Goal: Information Seeking & Learning: Understand process/instructions

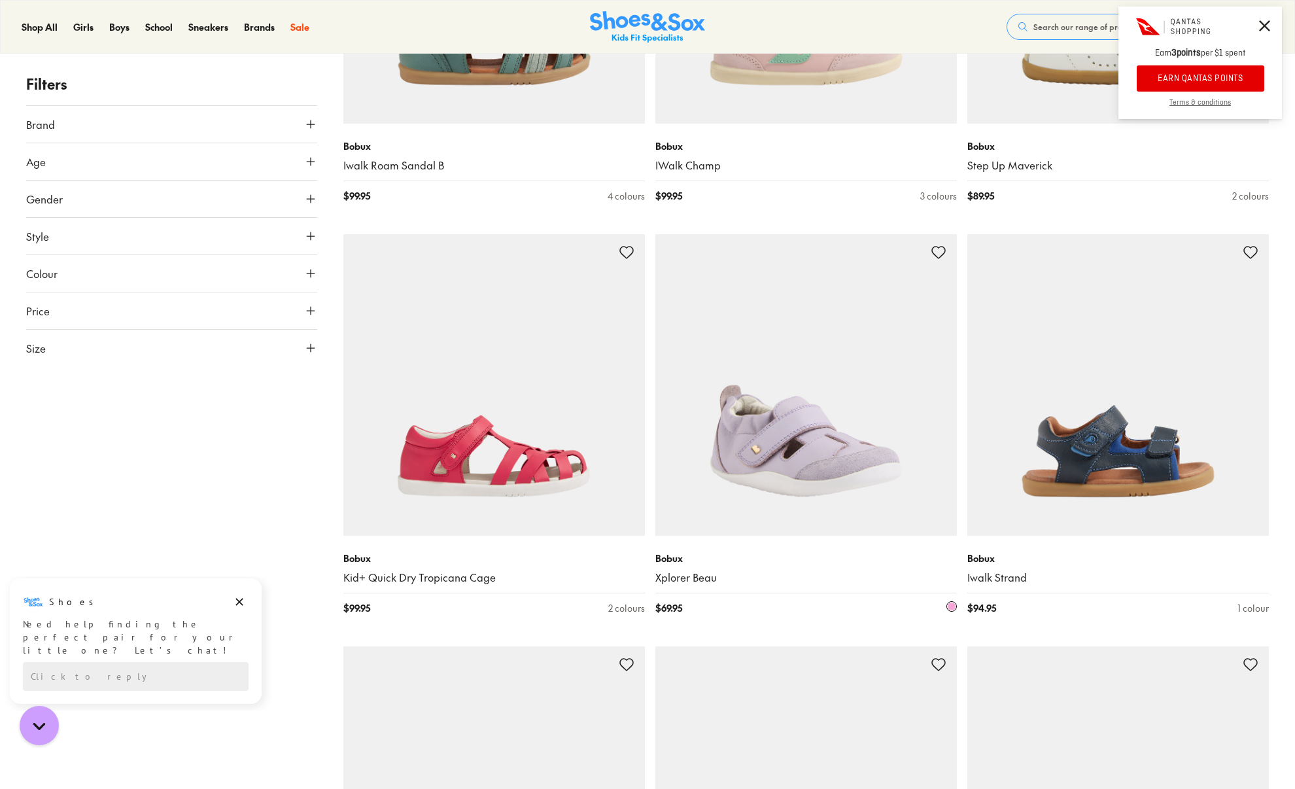
scroll to position [1727, 0]
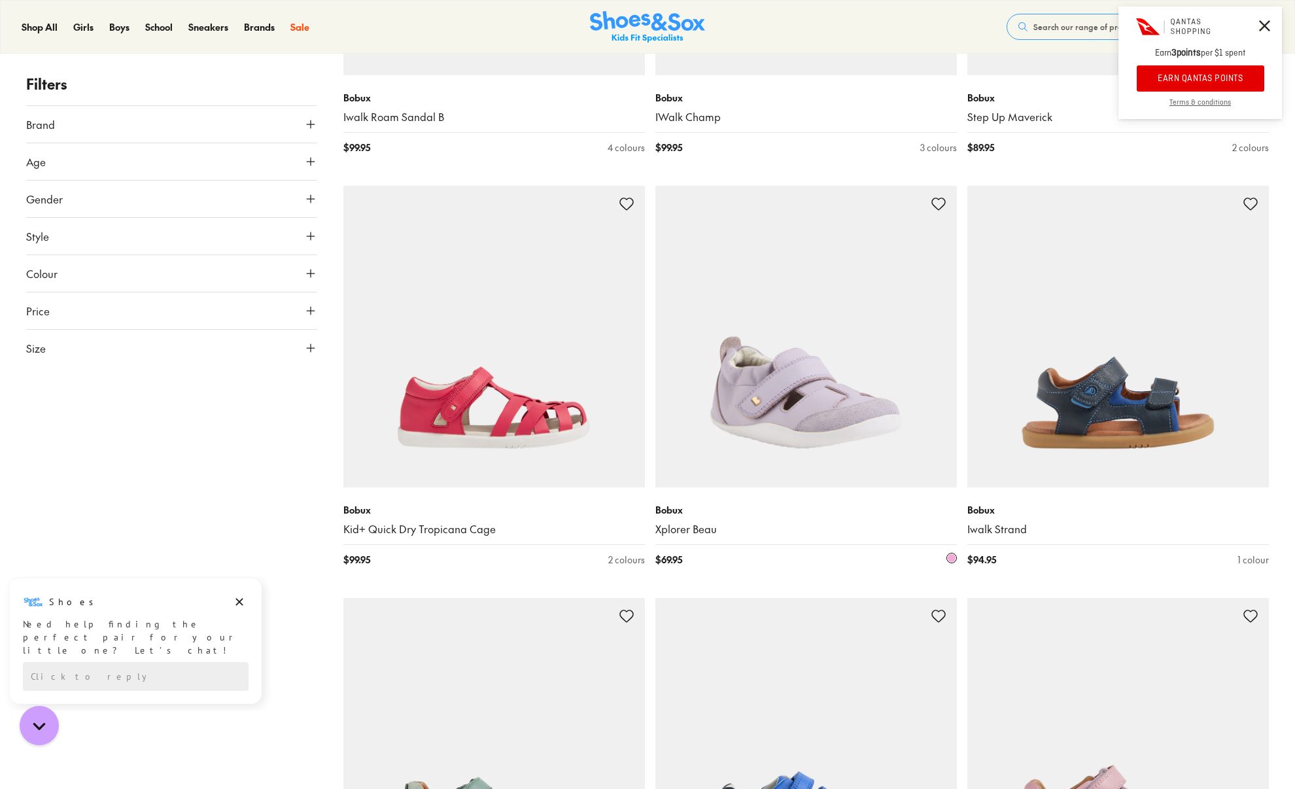
click at [733, 372] on img at bounding box center [807, 337] width 302 height 302
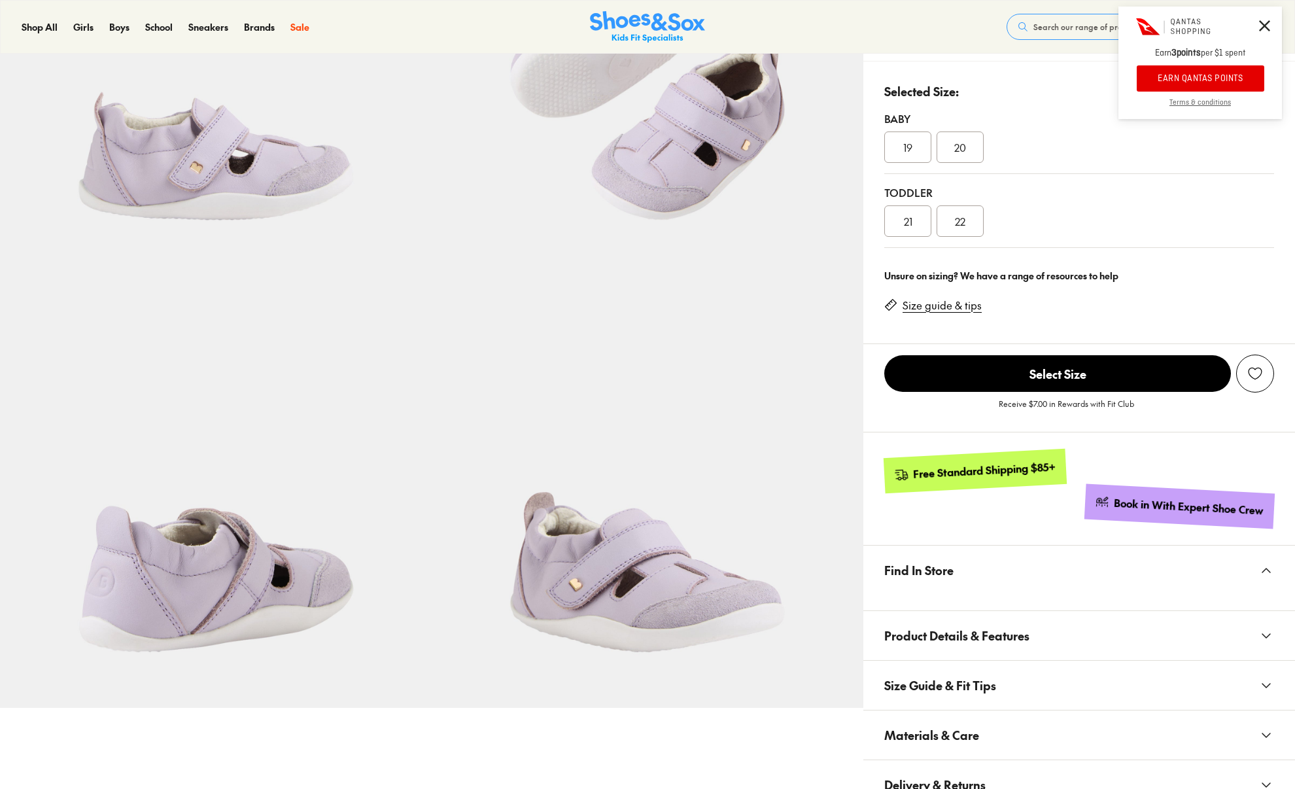
click at [972, 155] on div "20" at bounding box center [960, 146] width 47 height 31
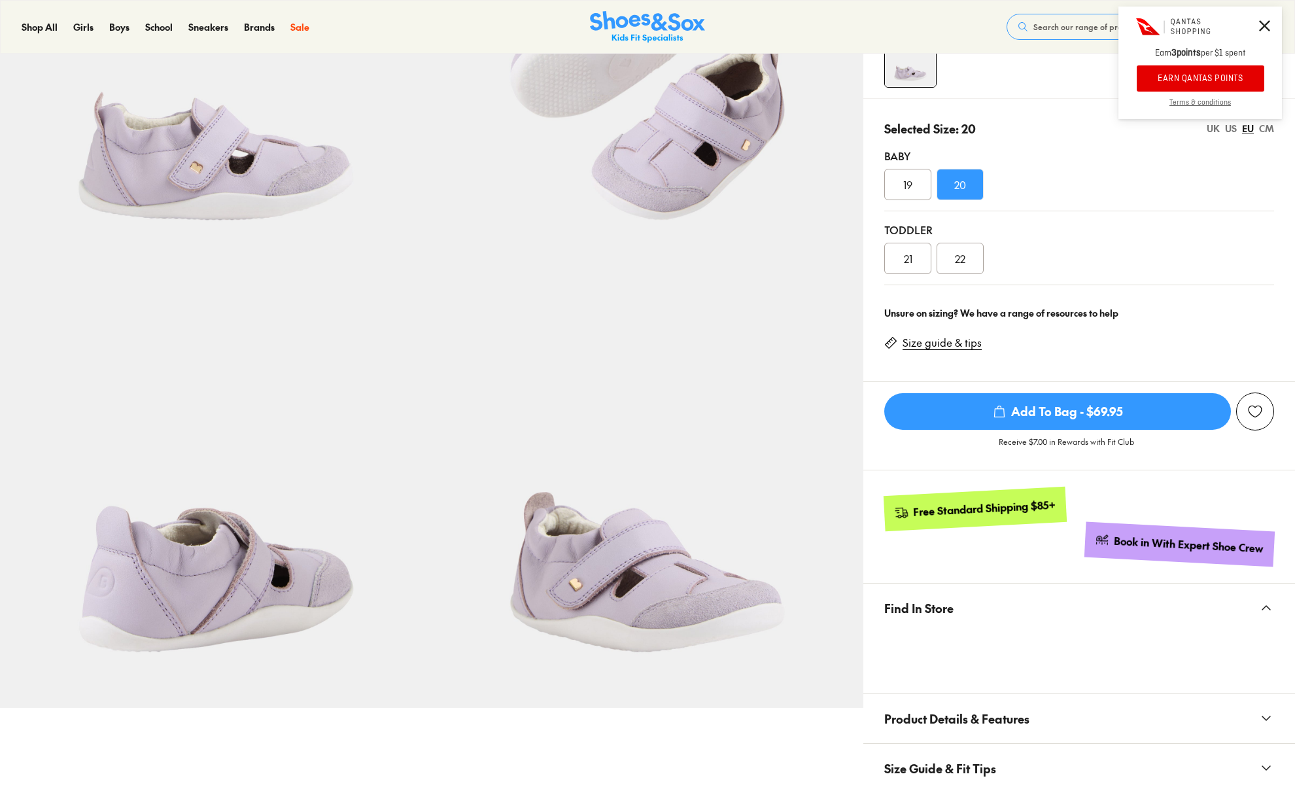
select select "*"
click at [958, 341] on link "Size guide & tips" at bounding box center [942, 343] width 79 height 14
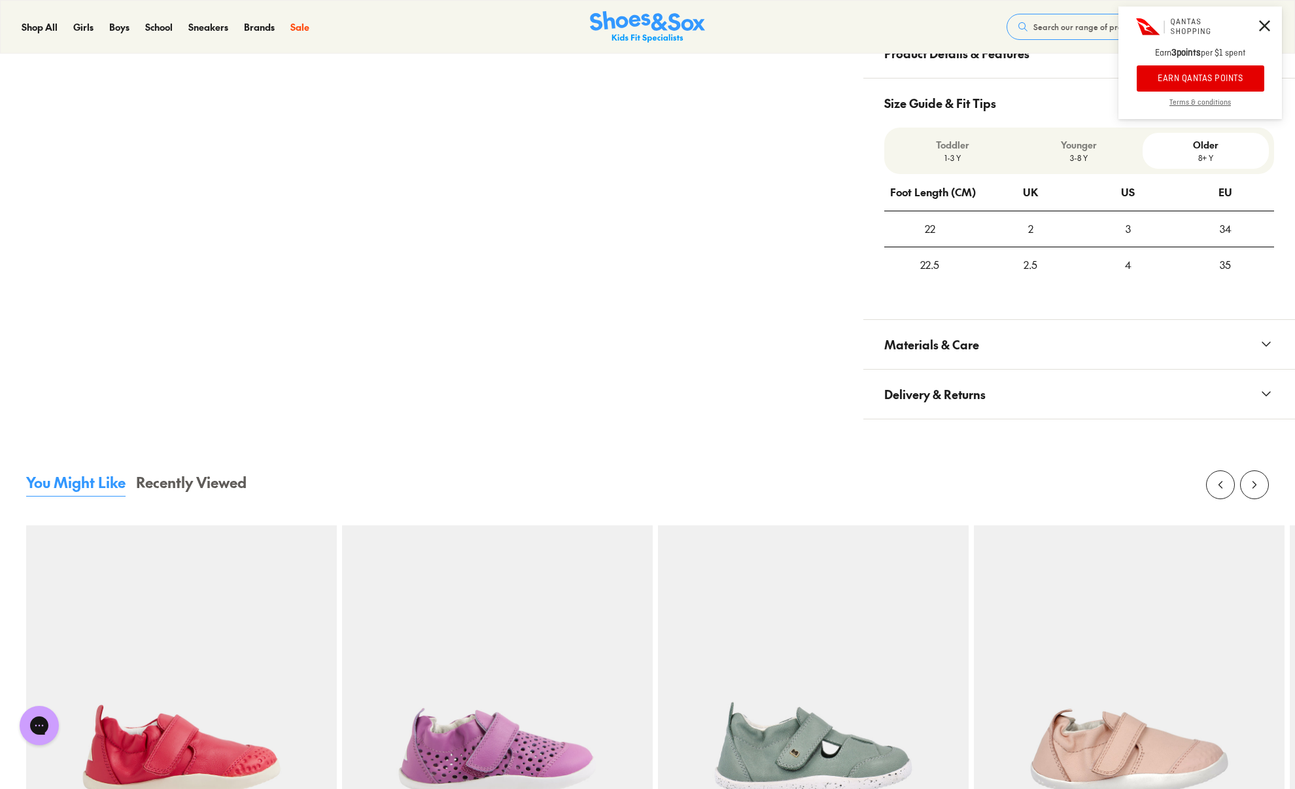
scroll to position [744, 0]
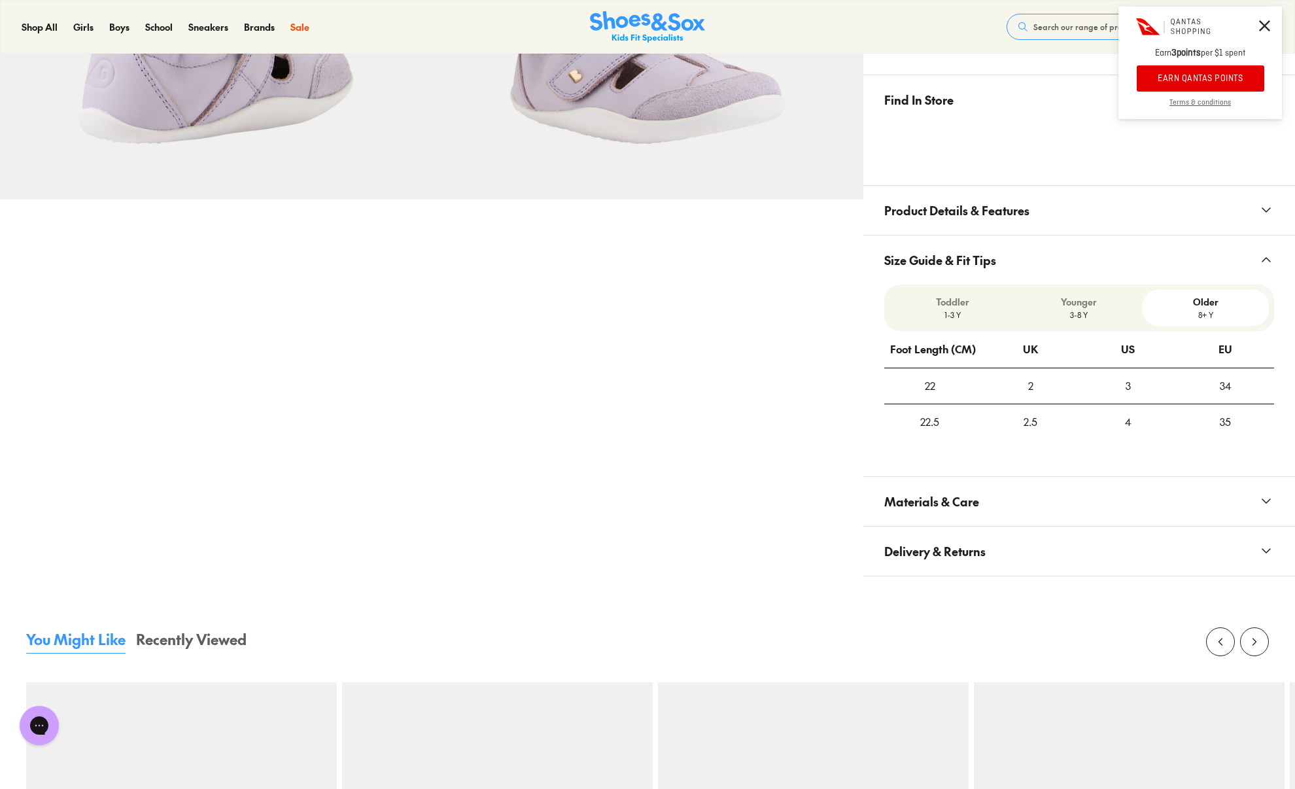
click at [1124, 307] on p "Younger" at bounding box center [1079, 302] width 116 height 14
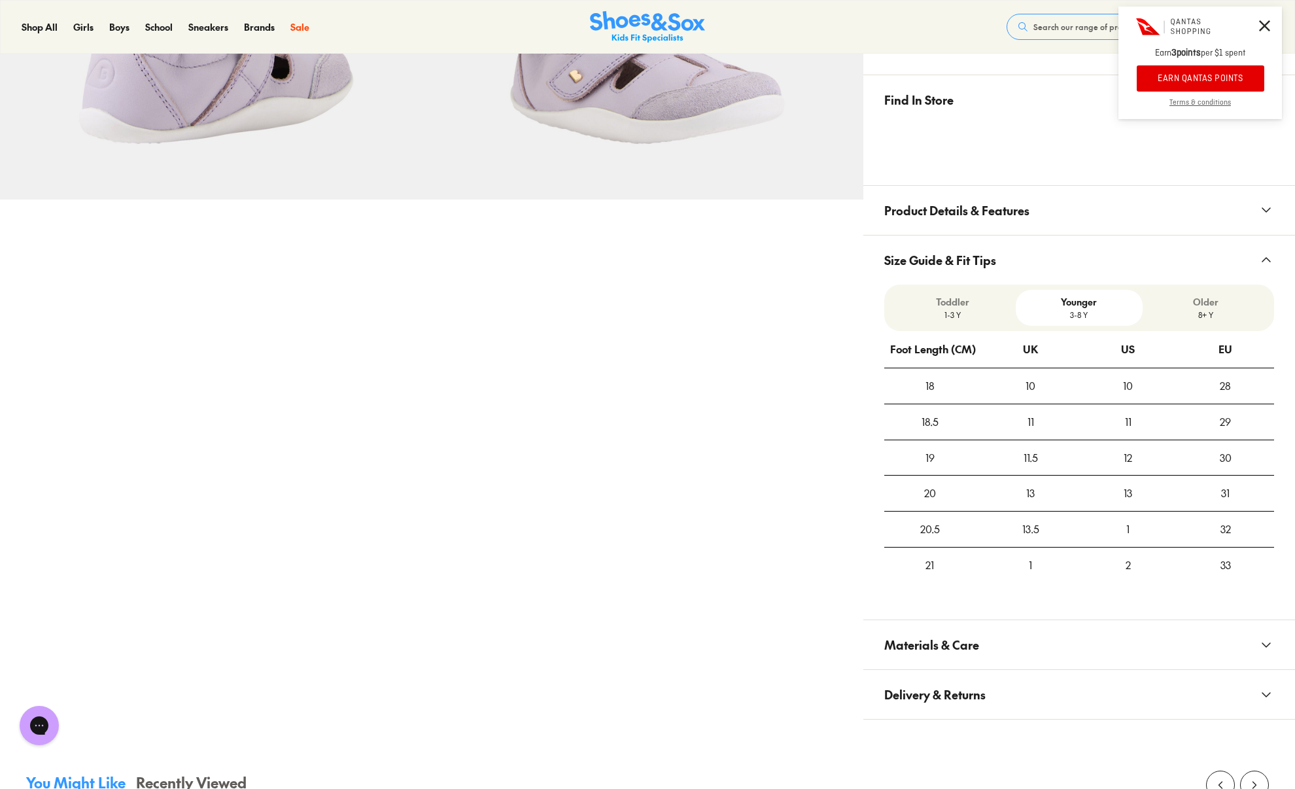
click at [977, 311] on p "1-3 Y" at bounding box center [953, 315] width 116 height 12
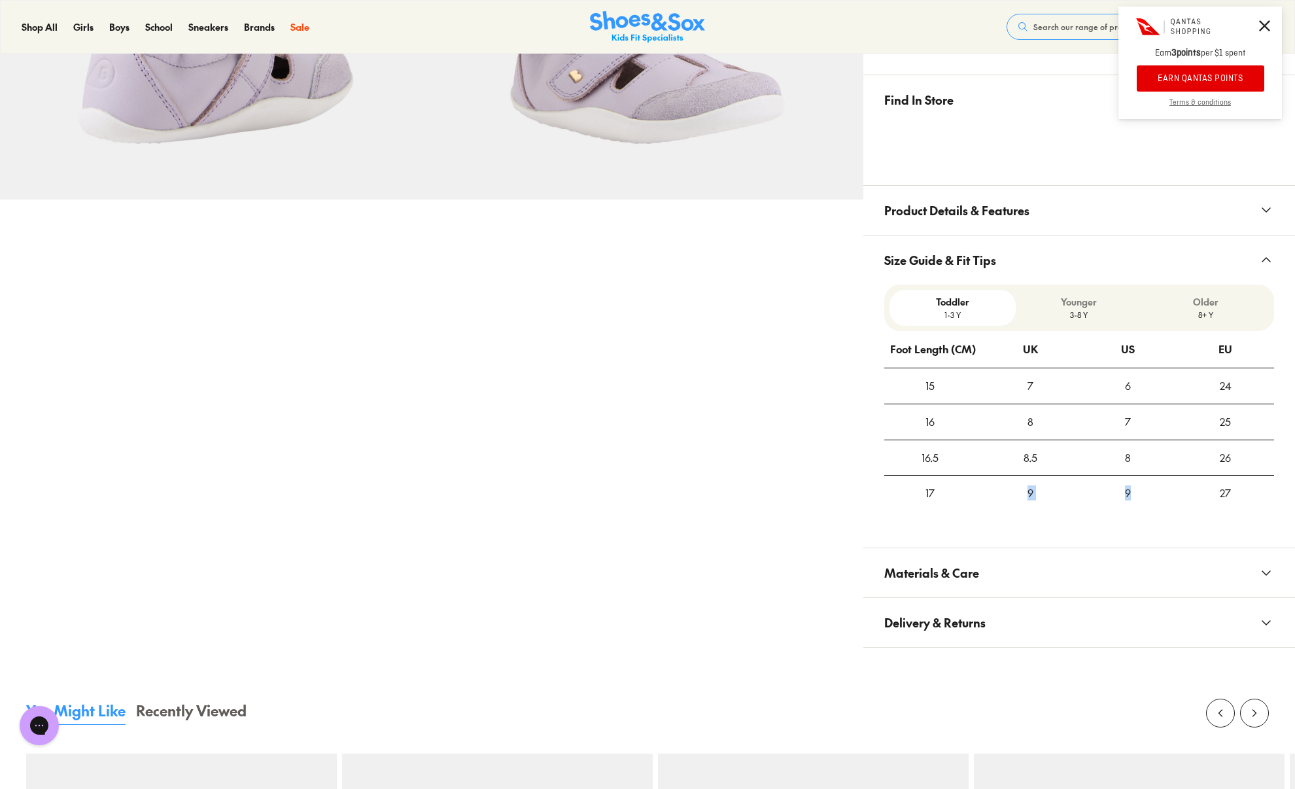
drag, startPoint x: 913, startPoint y: 500, endPoint x: 1140, endPoint y: 500, distance: 227.0
click at [1140, 500] on tr "17 9 9 27" at bounding box center [1079, 493] width 390 height 35
click at [986, 436] on div "8" at bounding box center [1030, 421] width 97 height 35
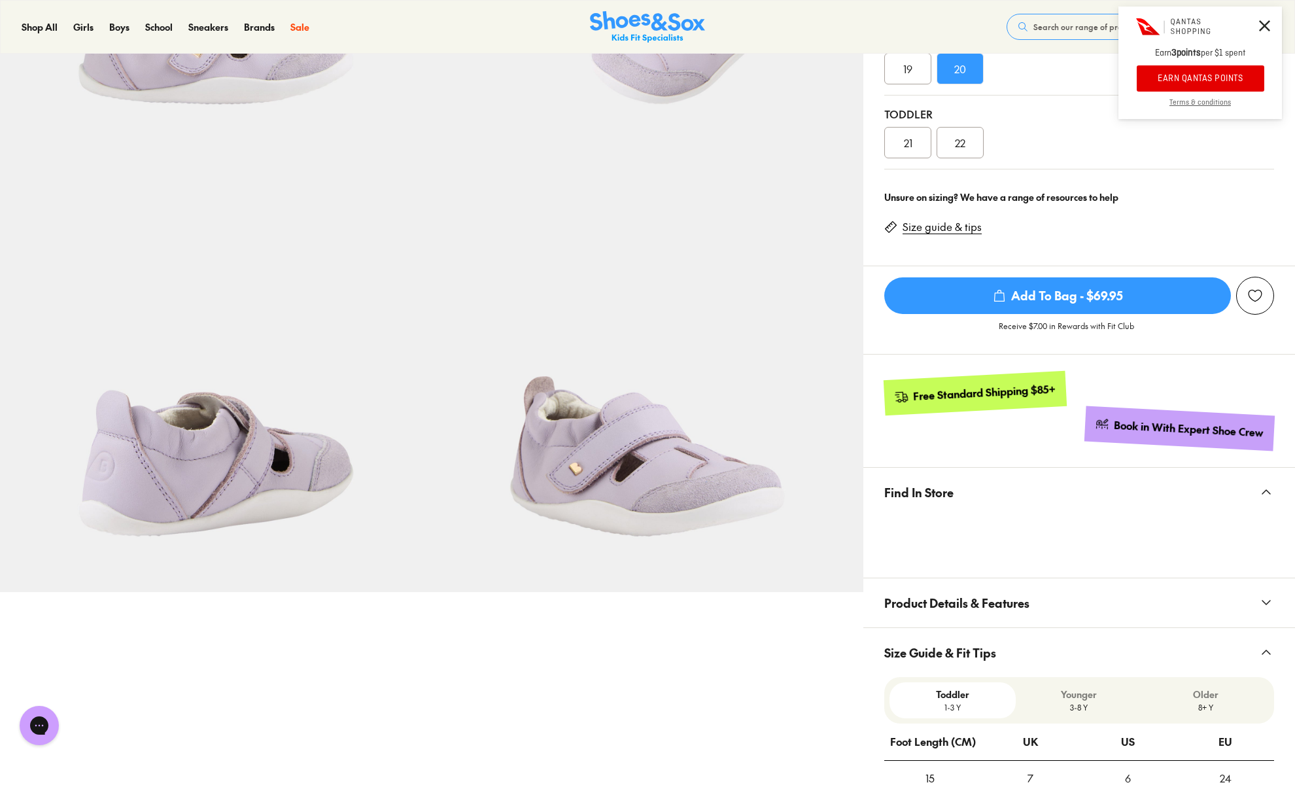
scroll to position [116, 0]
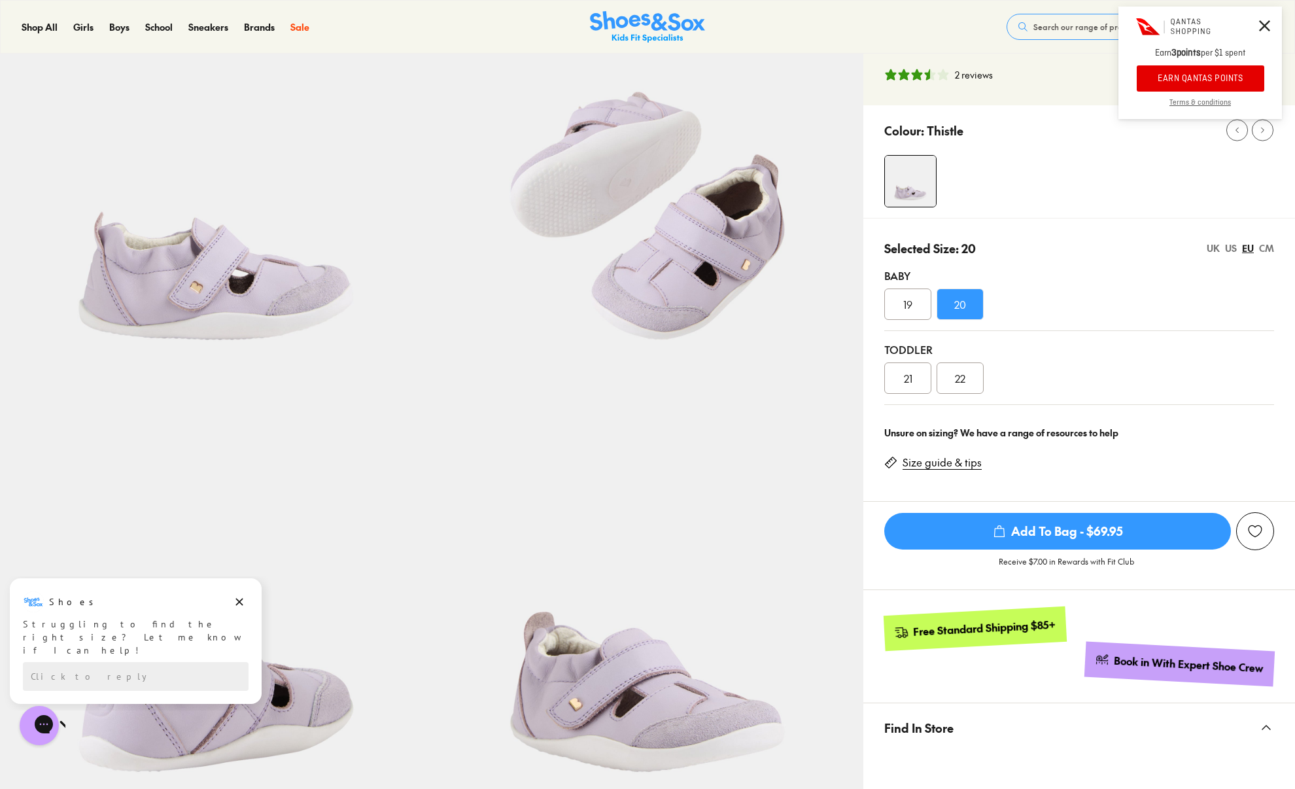
click at [917, 304] on div "19" at bounding box center [907, 304] width 47 height 31
click at [967, 309] on div "20" at bounding box center [960, 304] width 47 height 31
click at [1214, 252] on div "UK" at bounding box center [1213, 248] width 13 height 14
click at [1228, 250] on div "US" at bounding box center [1231, 248] width 12 height 14
click at [1261, 249] on div "CM" at bounding box center [1266, 248] width 15 height 14
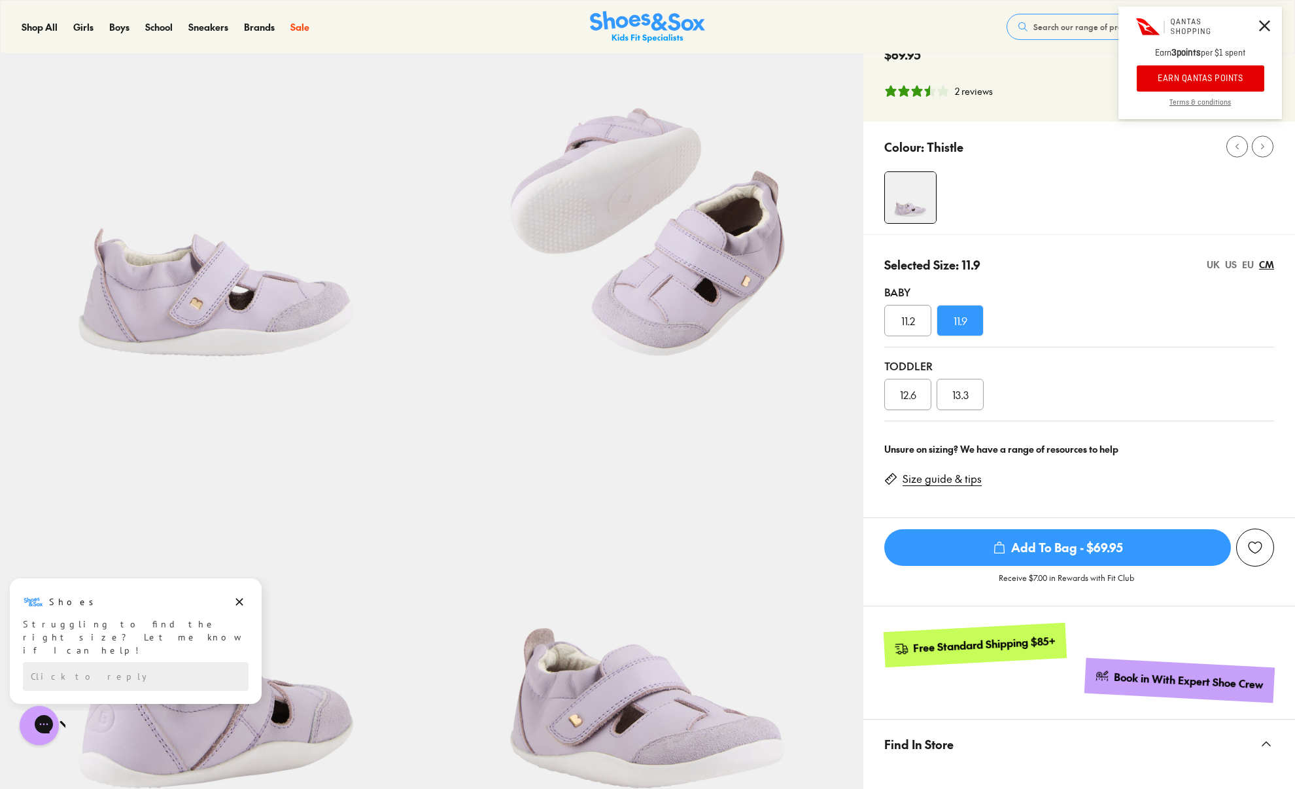
scroll to position [37, 0]
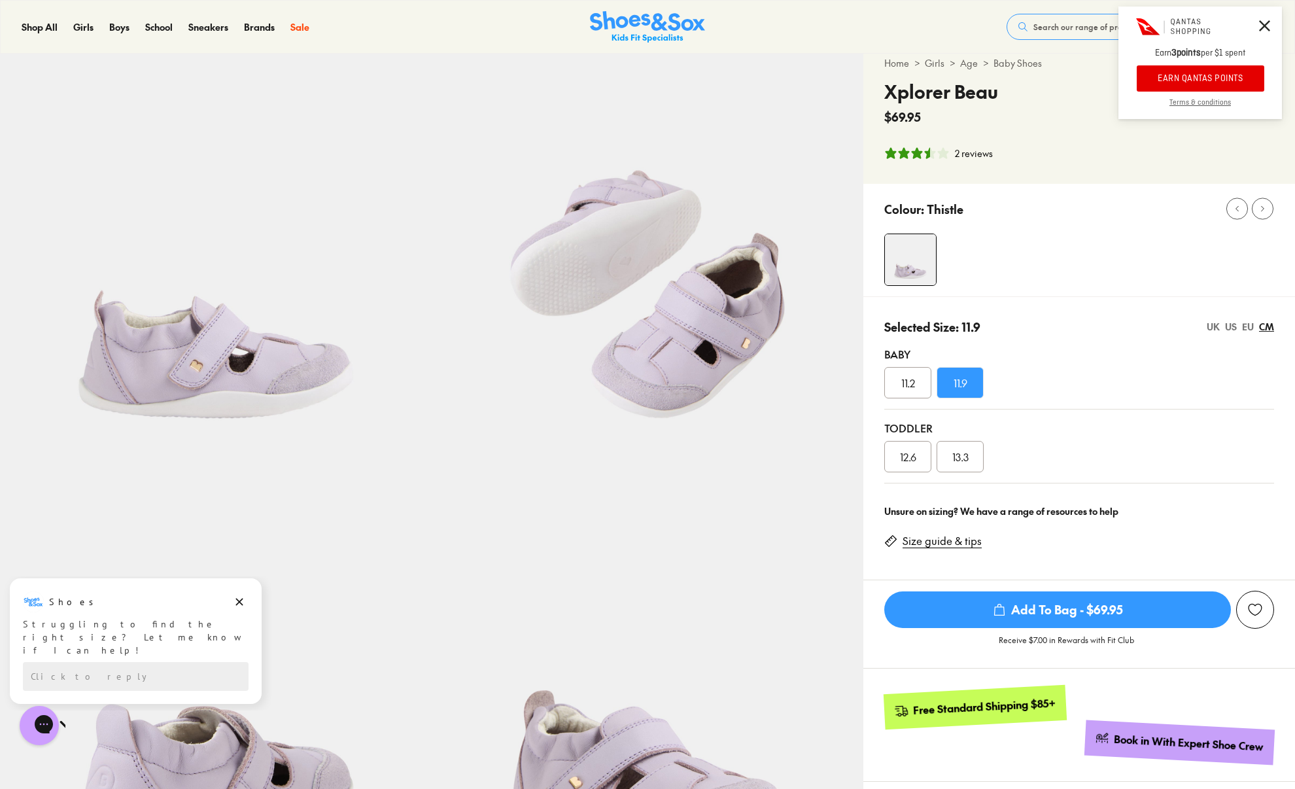
click at [1238, 331] on div "UK US EU CM" at bounding box center [1240, 327] width 67 height 14
click at [1218, 333] on div "UK" at bounding box center [1213, 327] width 13 height 14
click at [1242, 329] on div "UK US EU CM" at bounding box center [1240, 327] width 67 height 14
click at [1236, 331] on div "US" at bounding box center [1231, 327] width 12 height 14
click at [1247, 328] on div "EU" at bounding box center [1248, 327] width 12 height 14
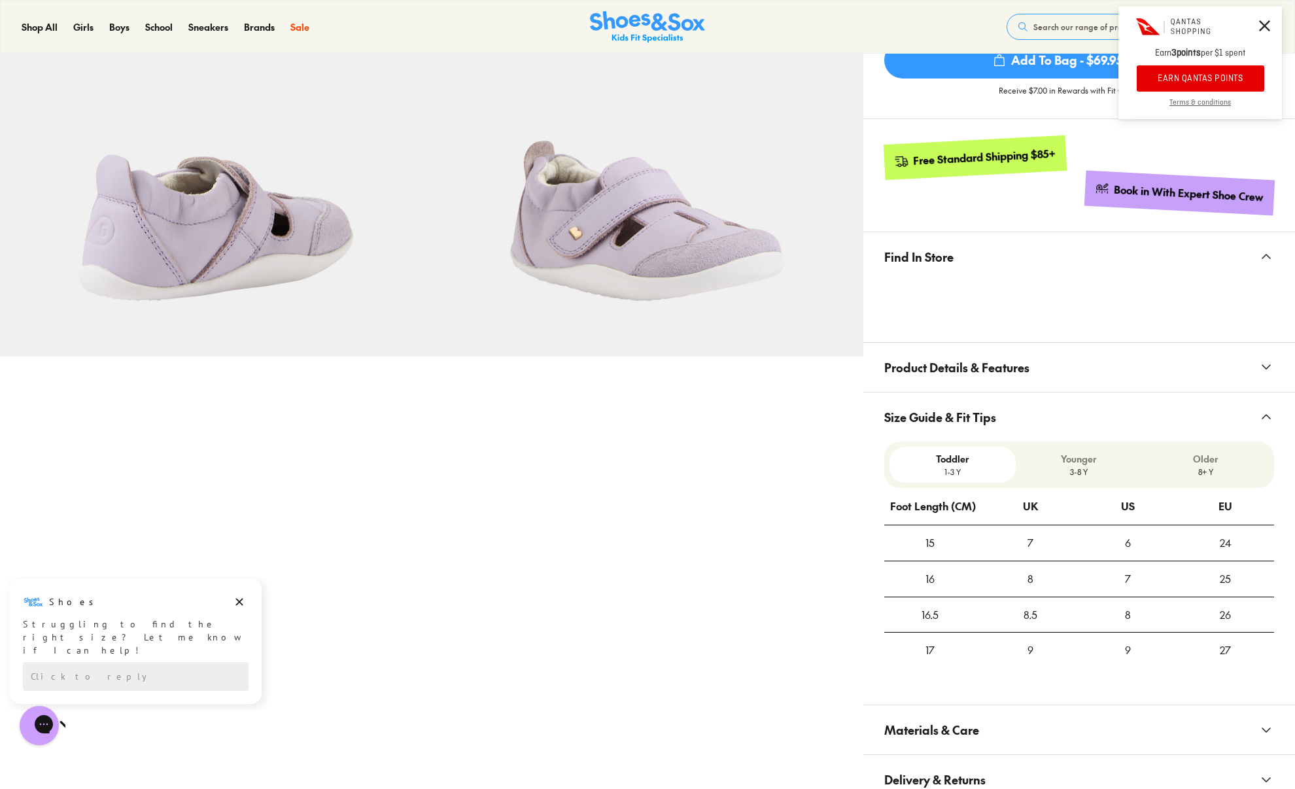
scroll to position [587, 0]
click at [1038, 511] on div "UK" at bounding box center [1030, 506] width 15 height 35
click at [1153, 508] on th "US" at bounding box center [1127, 506] width 97 height 37
click at [1231, 515] on div "EU" at bounding box center [1226, 506] width 14 height 35
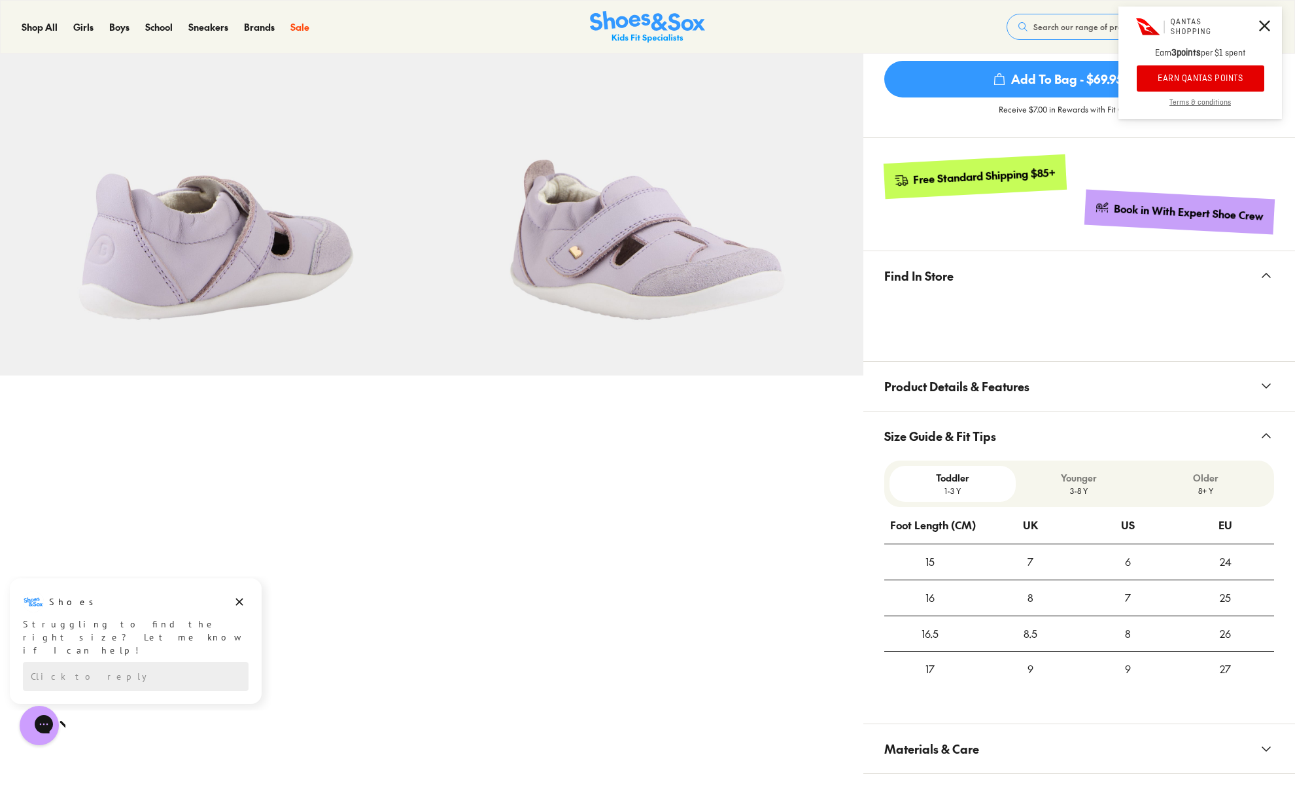
scroll to position [665, 0]
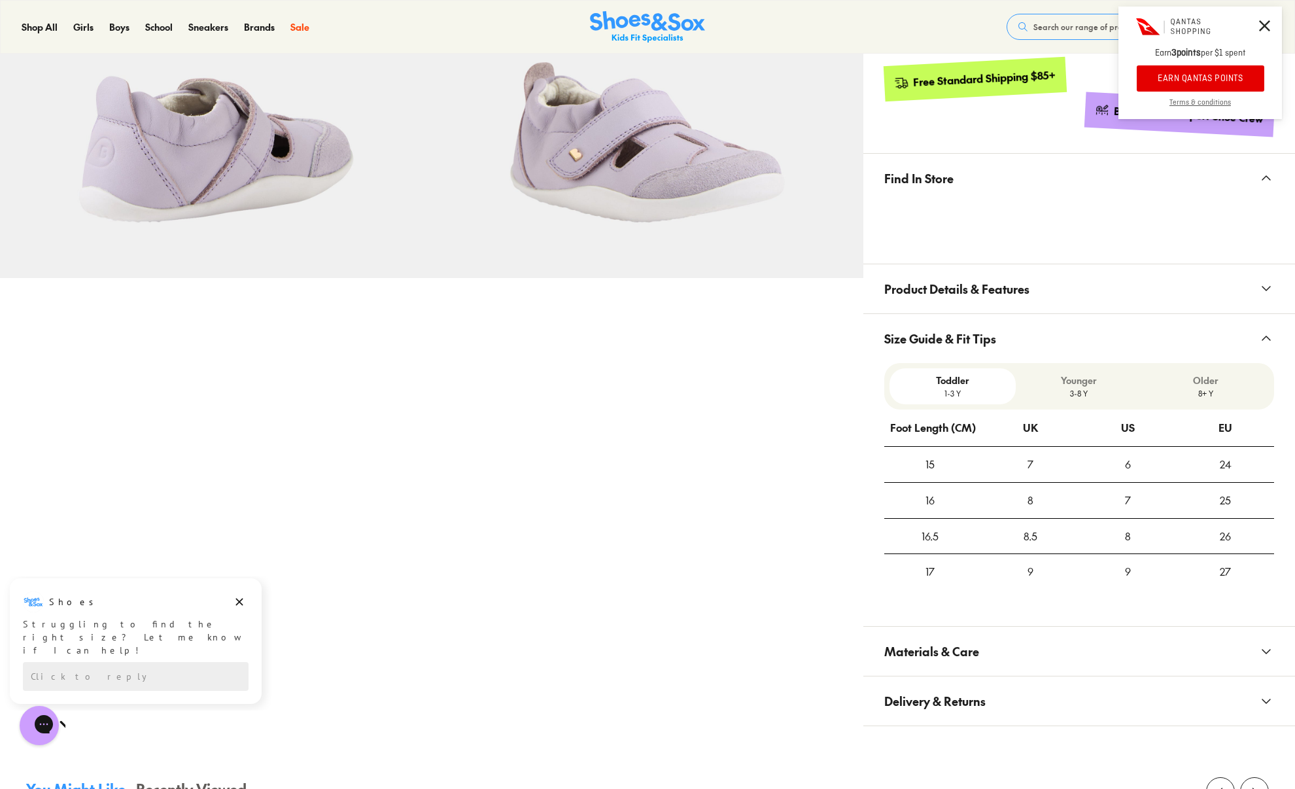
click at [1093, 391] on p "3-8 Y" at bounding box center [1079, 393] width 116 height 12
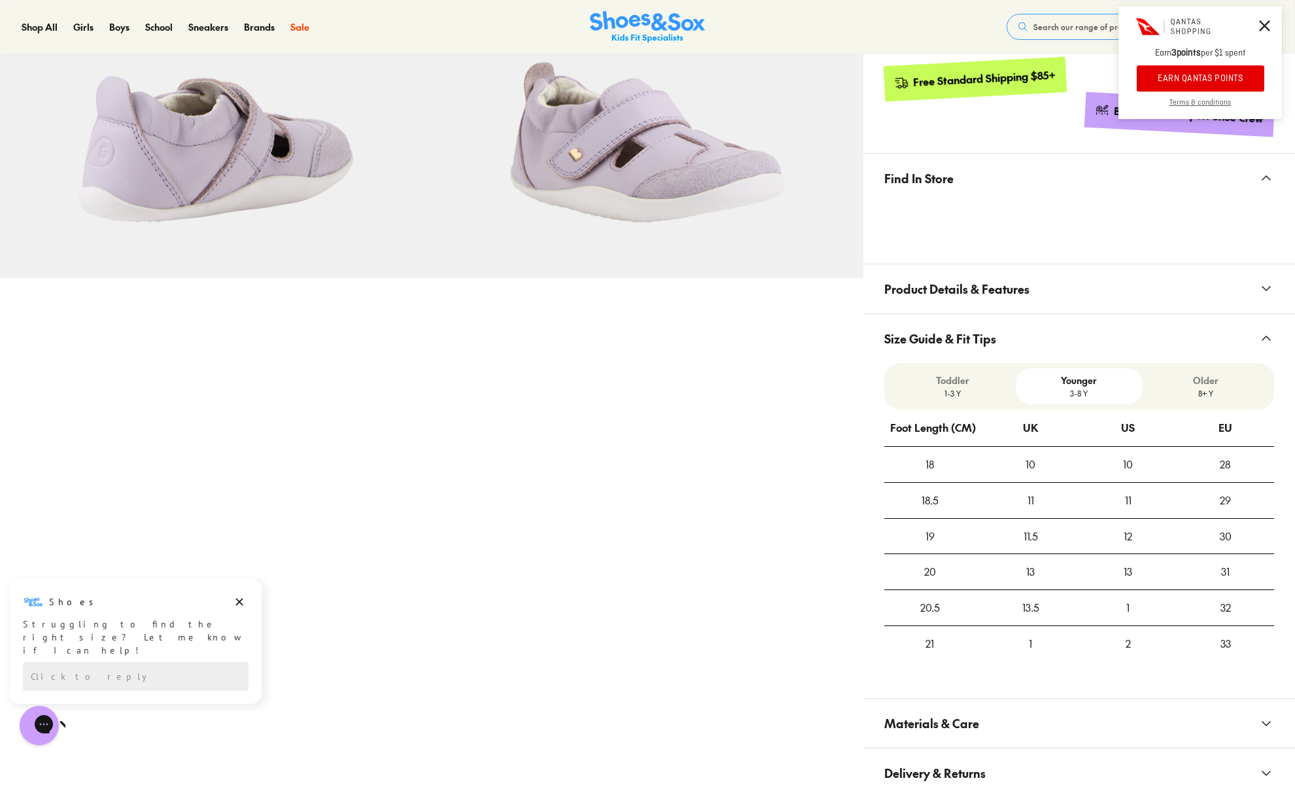
click at [1208, 385] on p "Older" at bounding box center [1206, 381] width 116 height 14
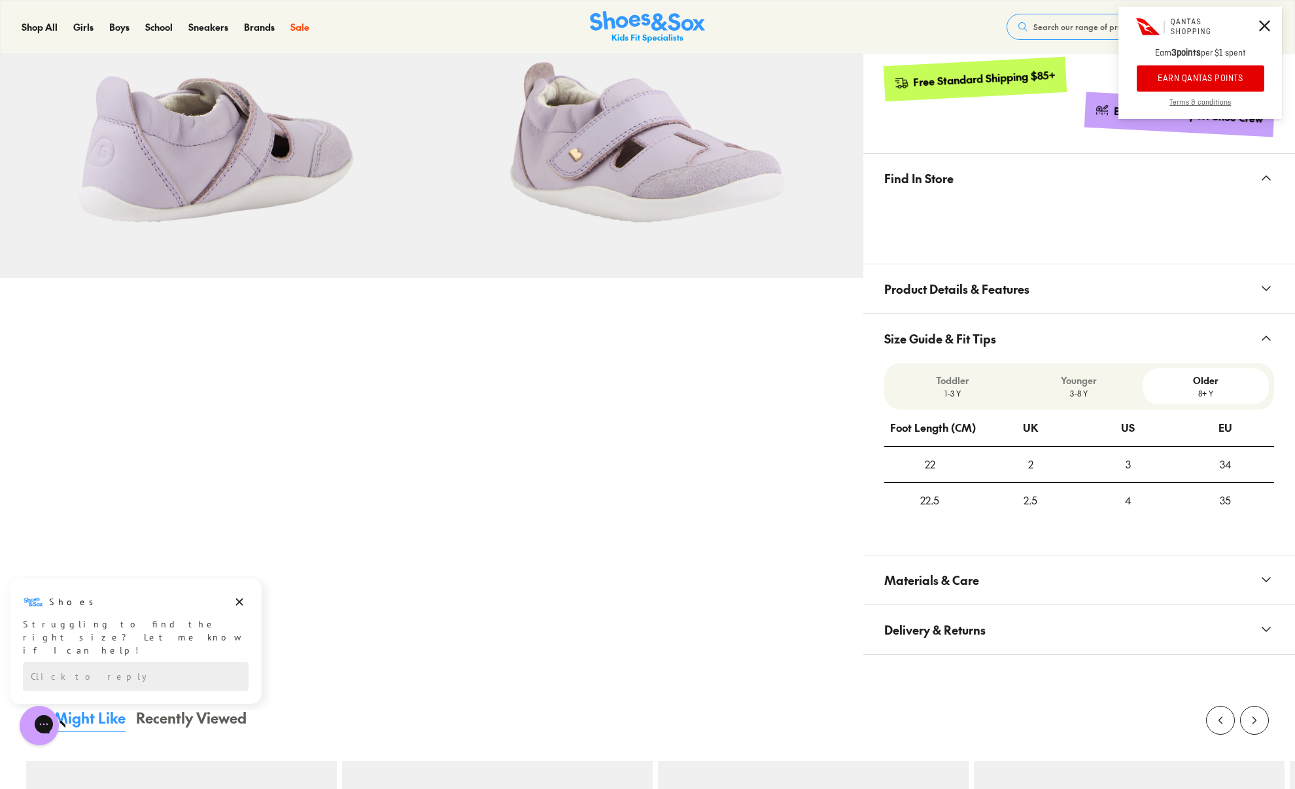
click at [1112, 387] on p "3-8 Y" at bounding box center [1079, 393] width 116 height 12
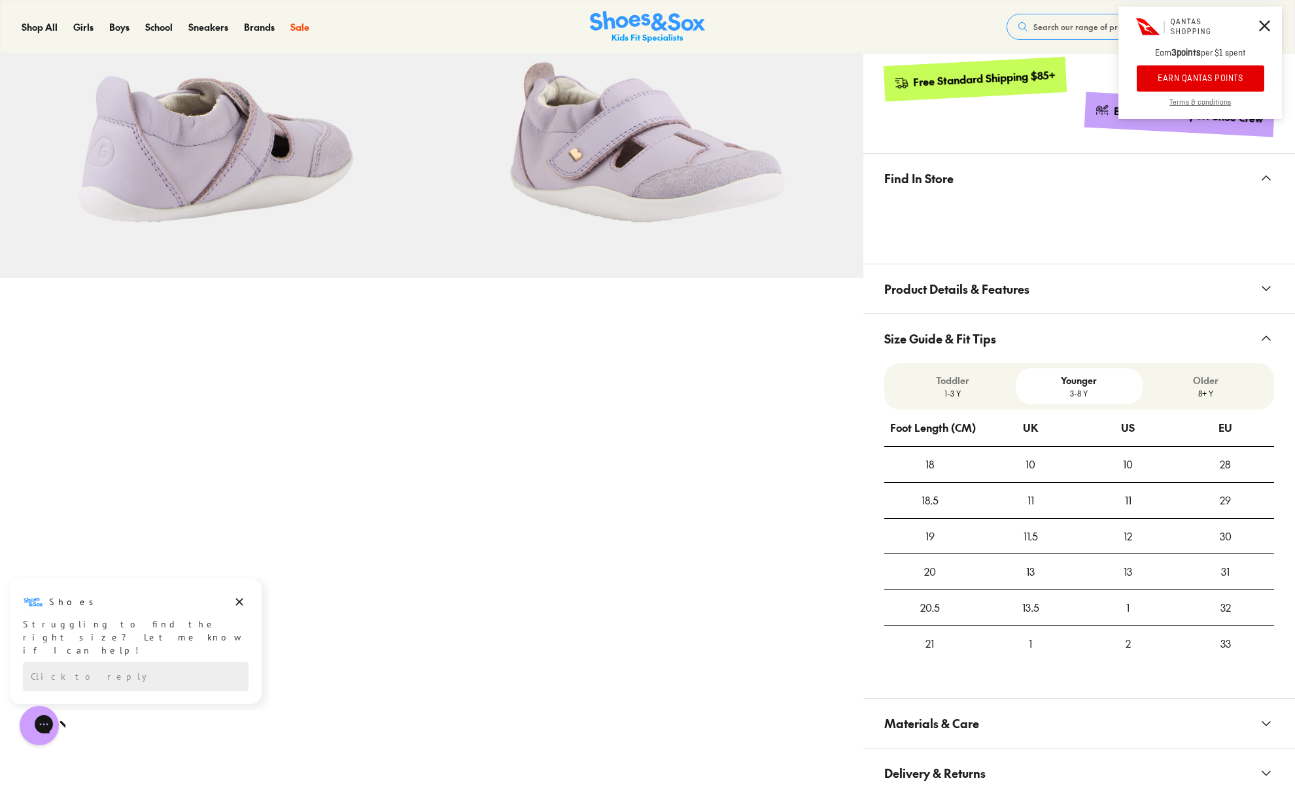
click at [949, 381] on p "Toddler" at bounding box center [953, 381] width 116 height 14
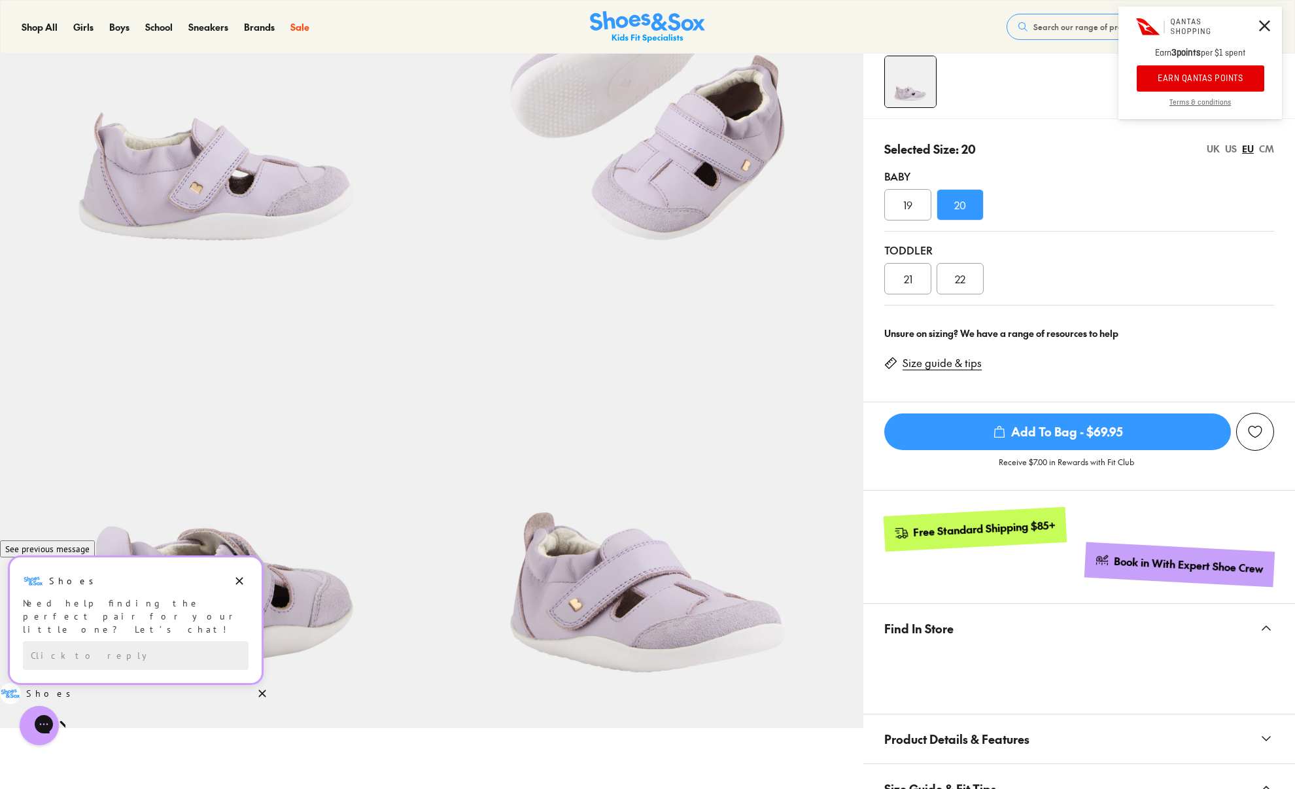
scroll to position [116, 0]
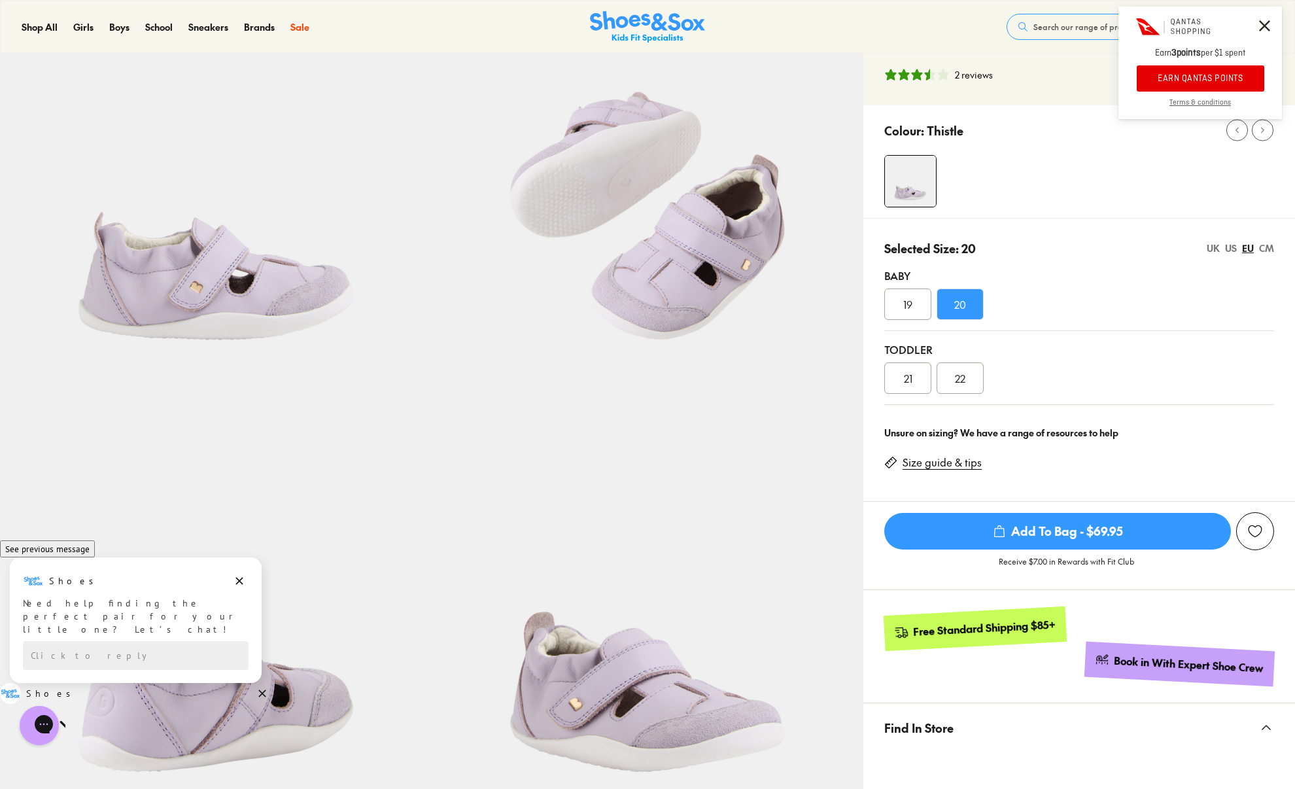
click at [1265, 247] on div "CM" at bounding box center [1266, 248] width 15 height 14
